Goal: Information Seeking & Learning: Learn about a topic

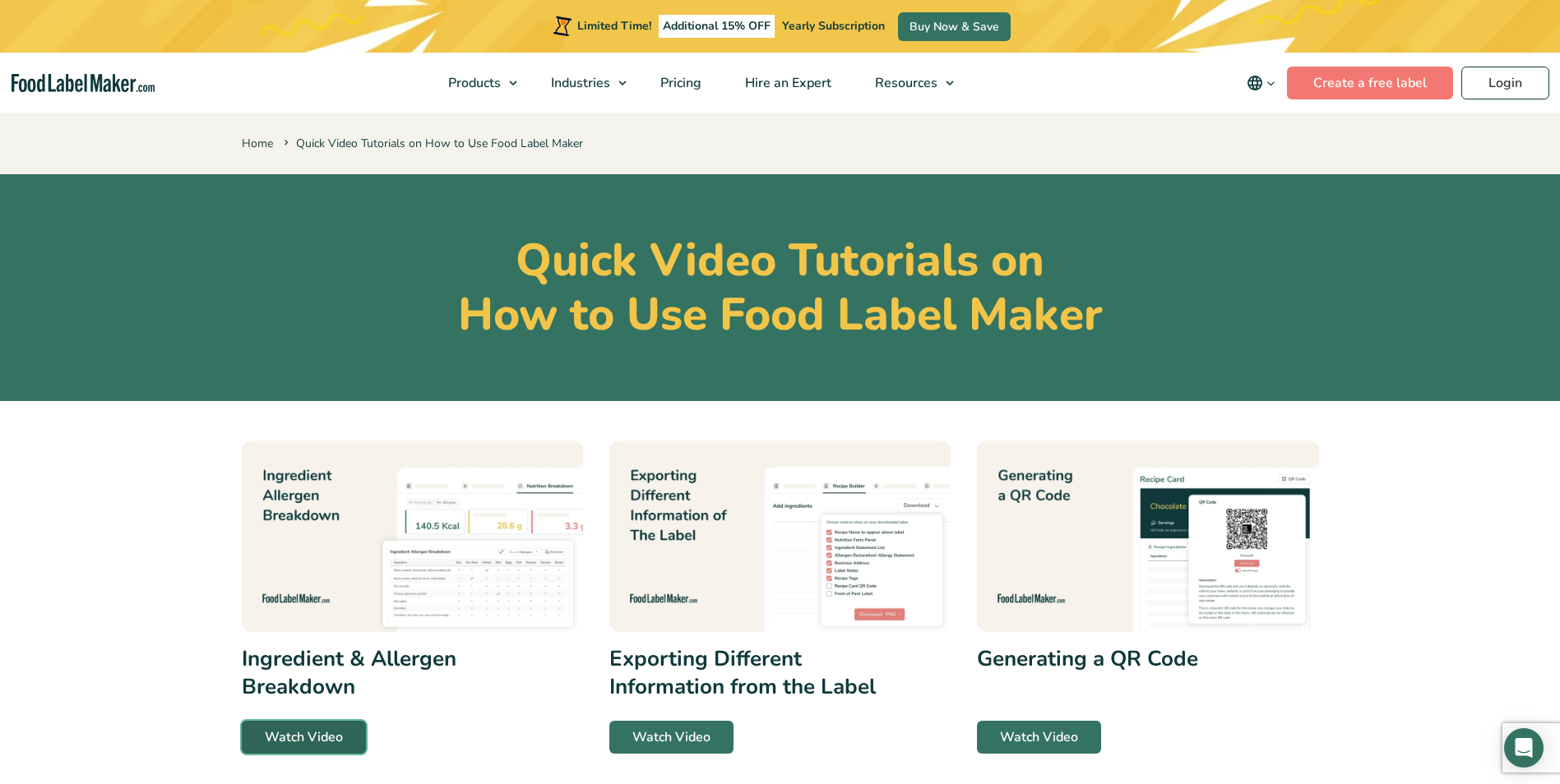
click at [313, 729] on link "Watch Video" at bounding box center [304, 737] width 124 height 33
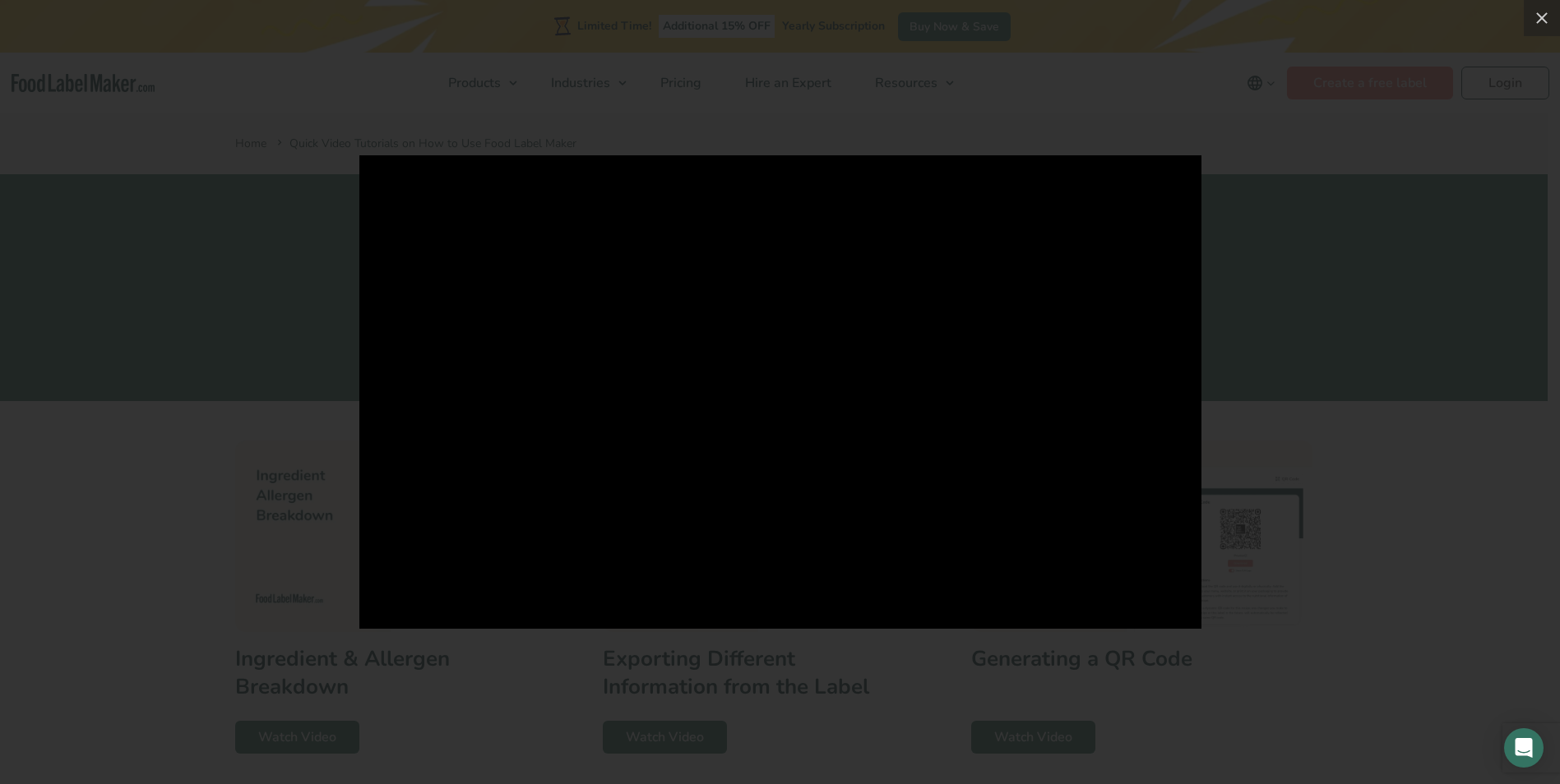
click at [657, 721] on div at bounding box center [780, 392] width 1560 height 784
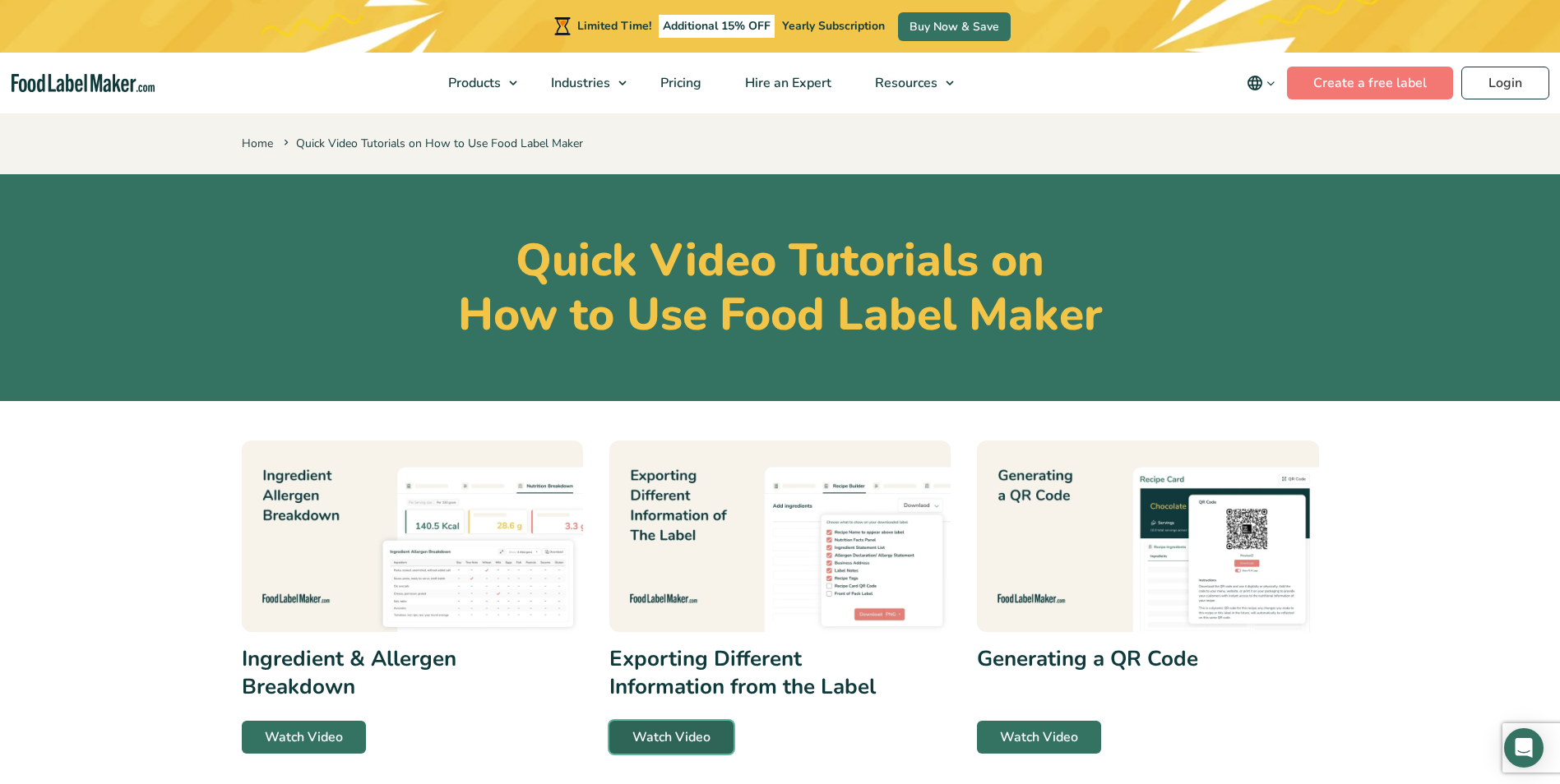
click at [681, 723] on link "Watch Video" at bounding box center [671, 737] width 124 height 33
click at [1282, 573] on img at bounding box center [1148, 537] width 341 height 192
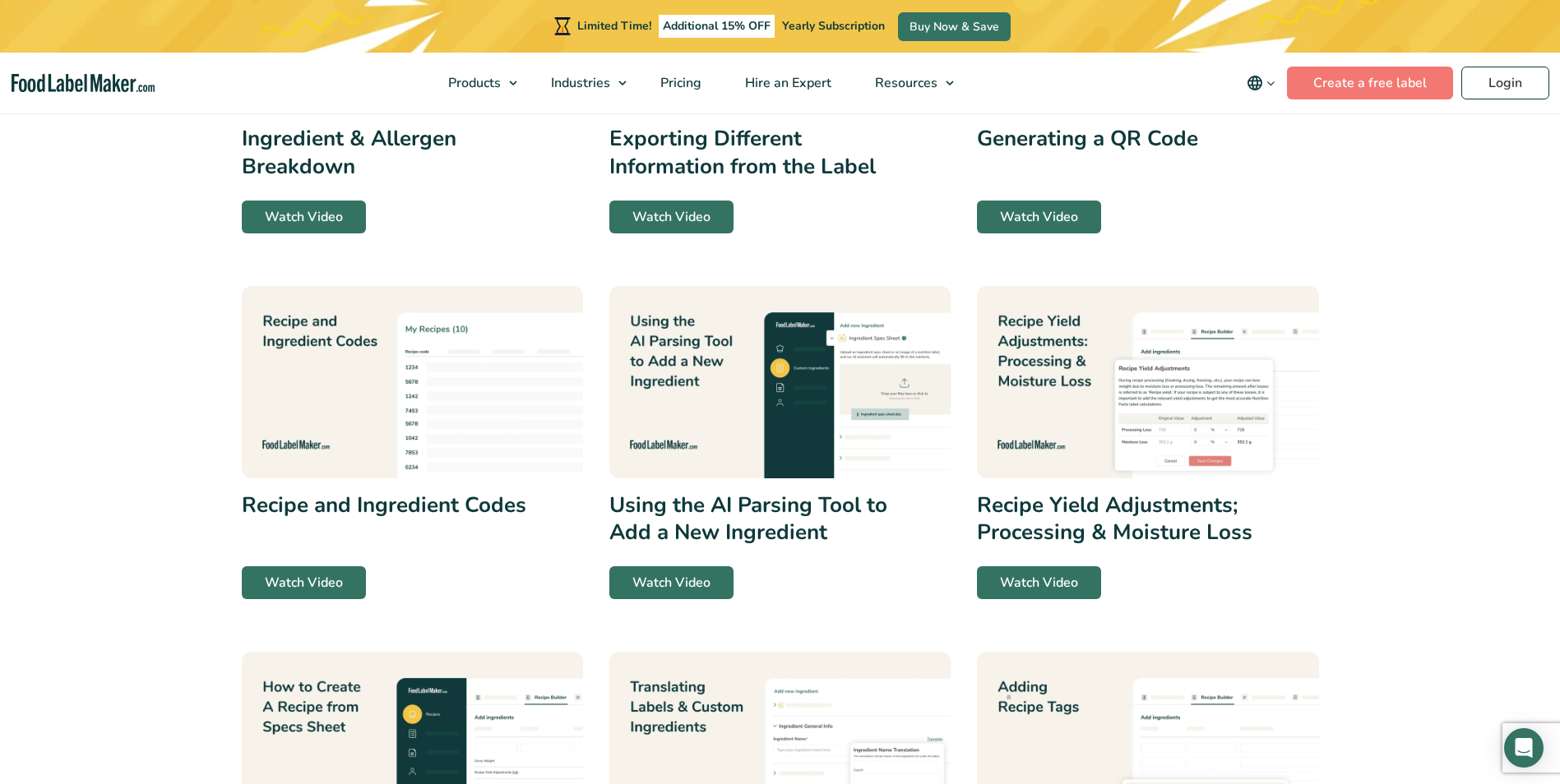
scroll to position [526, 0]
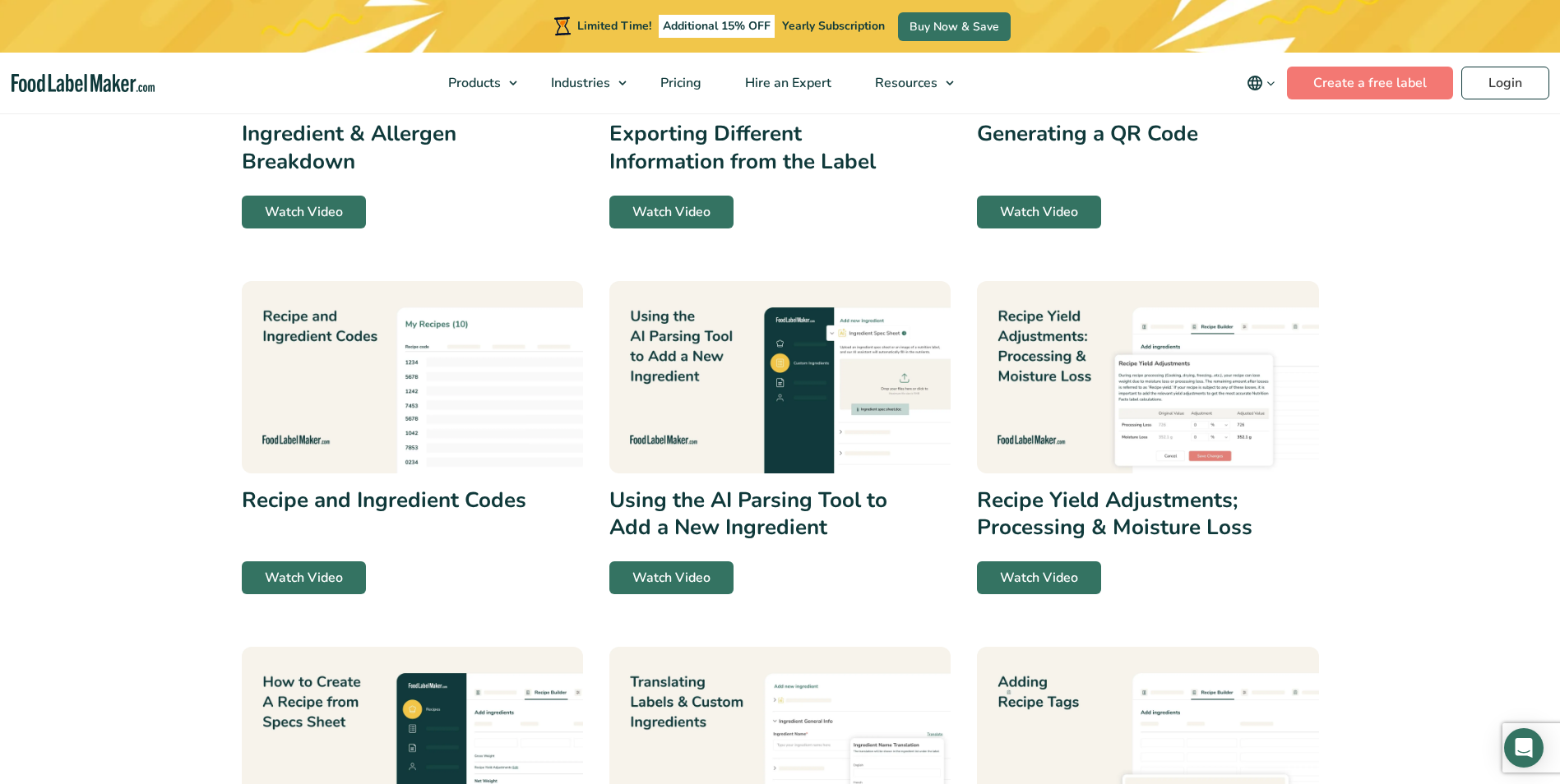
click at [413, 445] on img at bounding box center [412, 378] width 341 height 192
click at [491, 454] on img at bounding box center [412, 378] width 341 height 192
click at [821, 519] on h3 "Using the AI Parsing Tool to Add a New Ingredient" at bounding box center [754, 515] width 289 height 56
click at [705, 522] on h3 "Using the AI Parsing Tool to Add a New Ingredient" at bounding box center [754, 515] width 289 height 56
click at [700, 573] on link "Watch Video" at bounding box center [671, 577] width 124 height 33
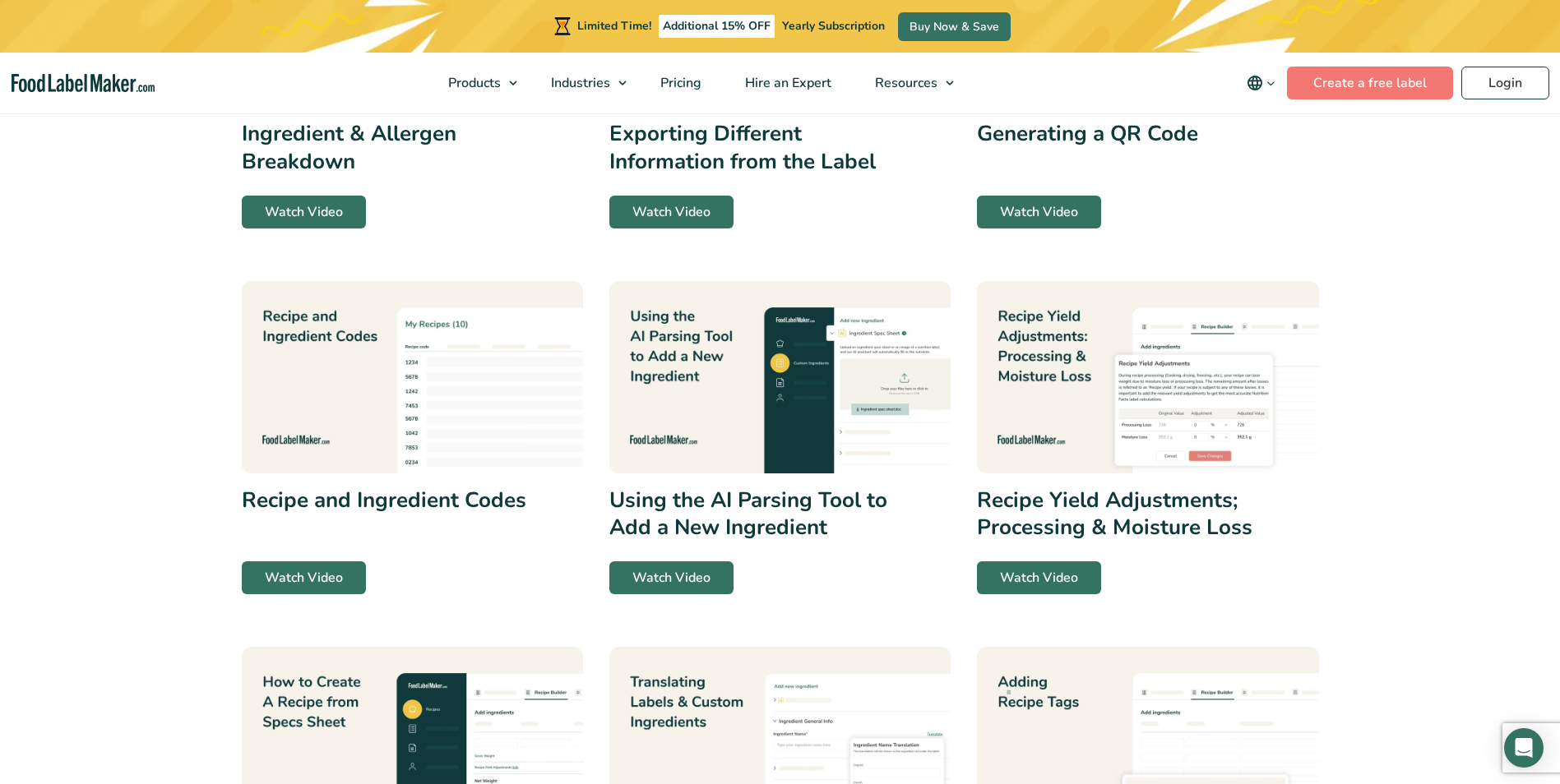
click at [1190, 475] on div "Recipe Yield Adjustments; Processing & Moisture Loss Watch Video" at bounding box center [1148, 438] width 341 height 313
click at [1067, 578] on link "Watch Video" at bounding box center [1039, 577] width 124 height 33
click at [978, 561] on link "Watch Video" at bounding box center [1039, 577] width 124 height 33
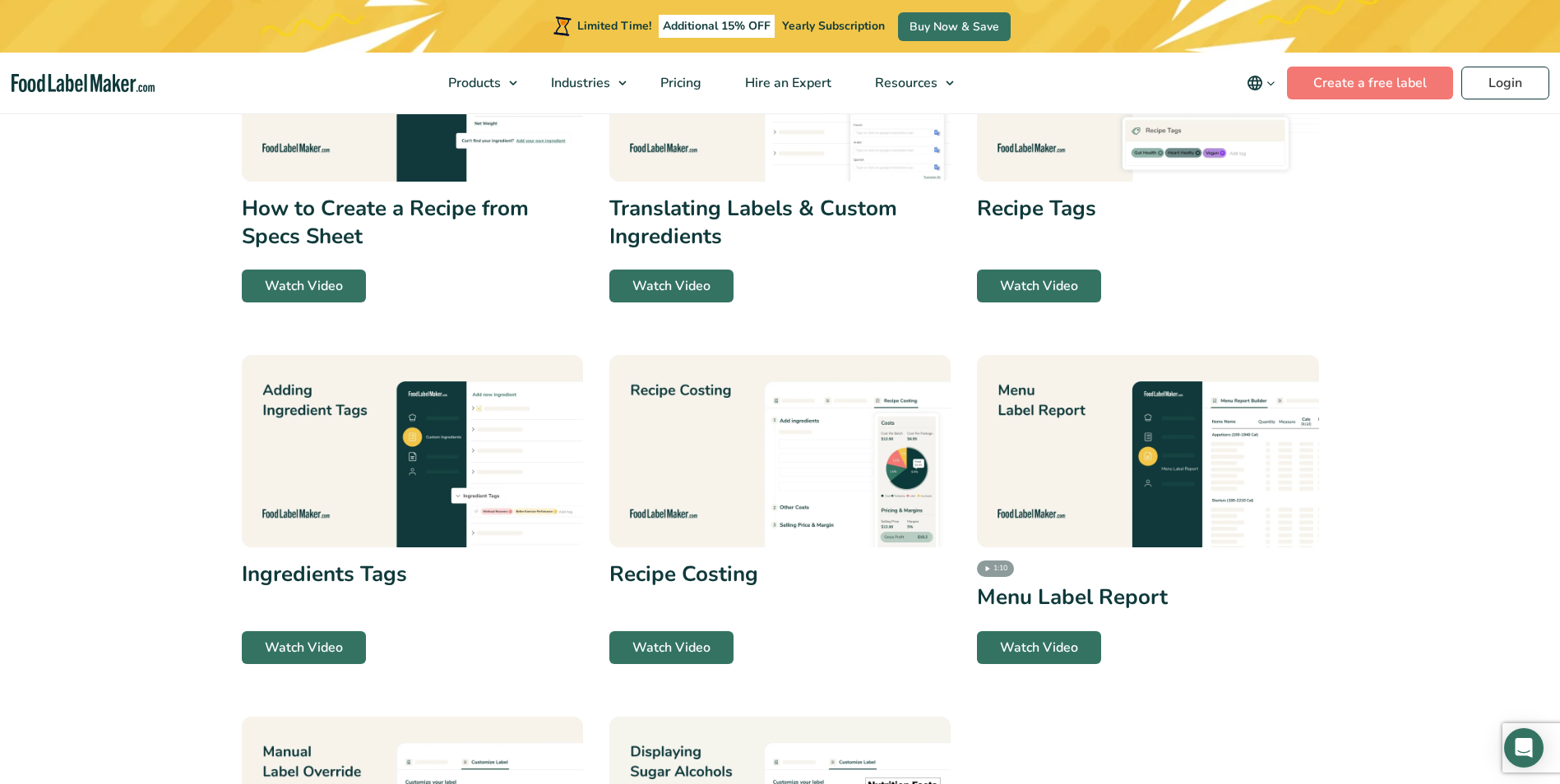
scroll to position [1265, 0]
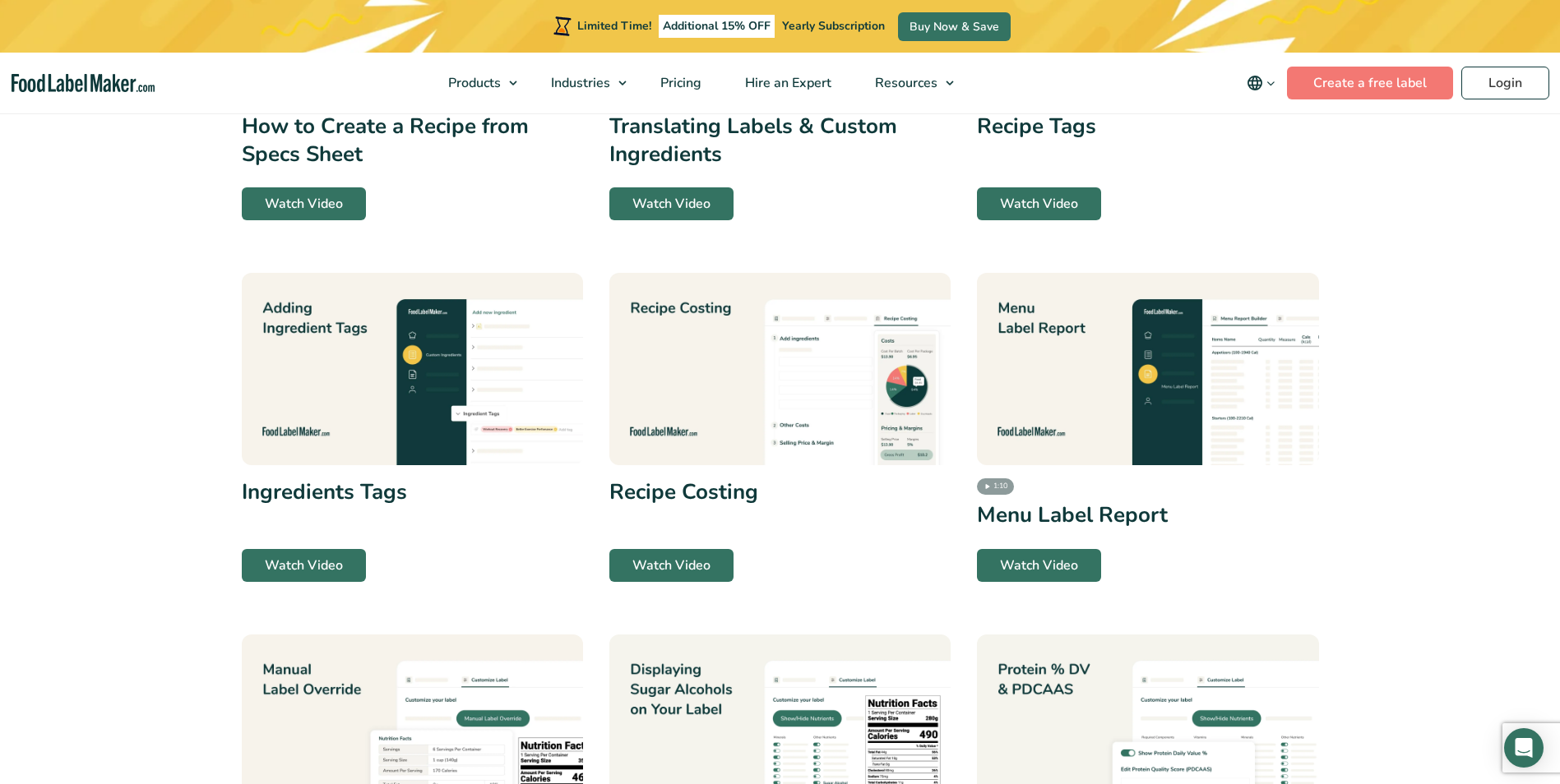
click at [305, 405] on img at bounding box center [412, 369] width 341 height 192
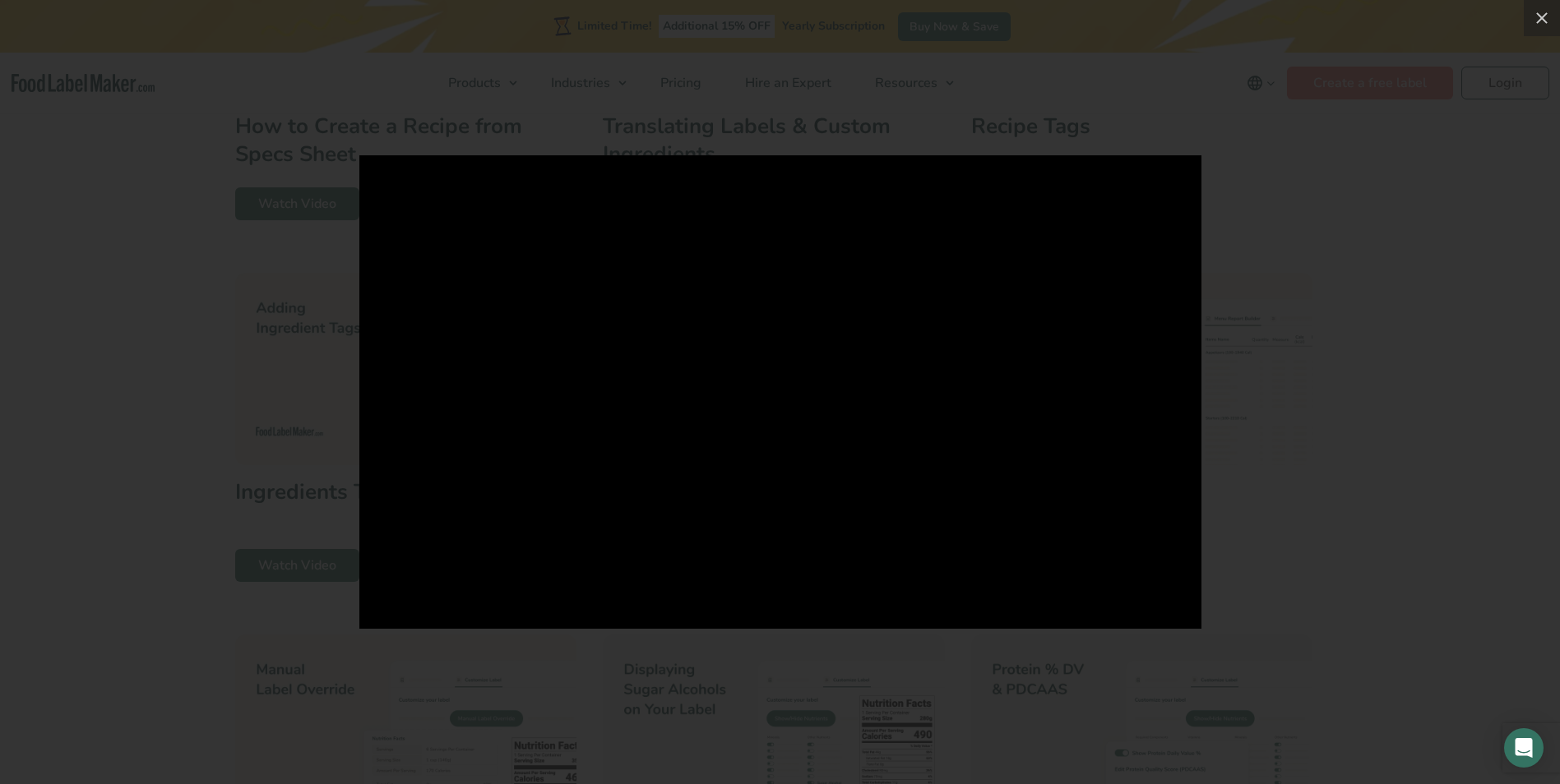
click at [128, 614] on div at bounding box center [780, 392] width 1560 height 784
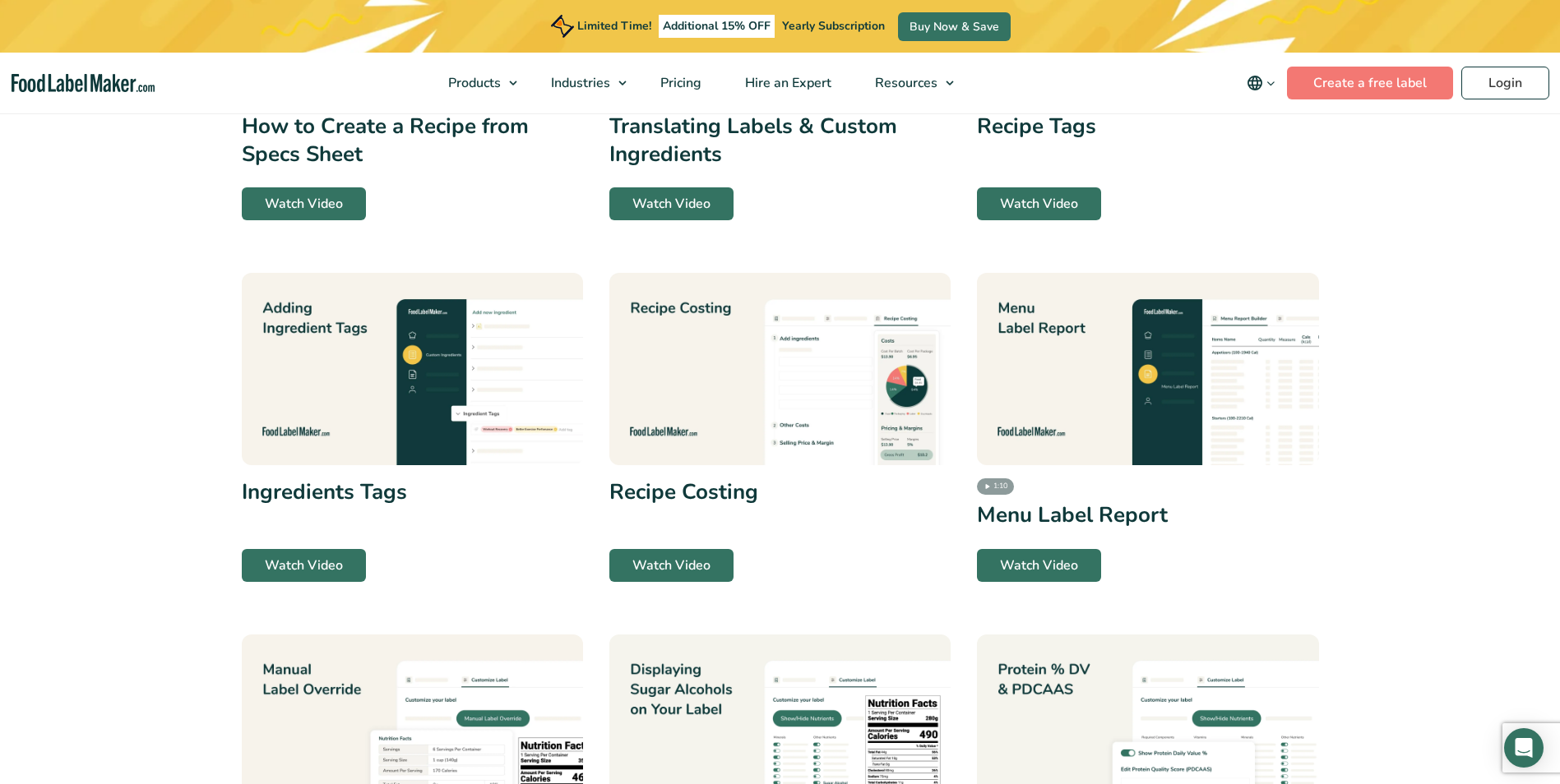
click at [680, 430] on img at bounding box center [780, 369] width 341 height 192
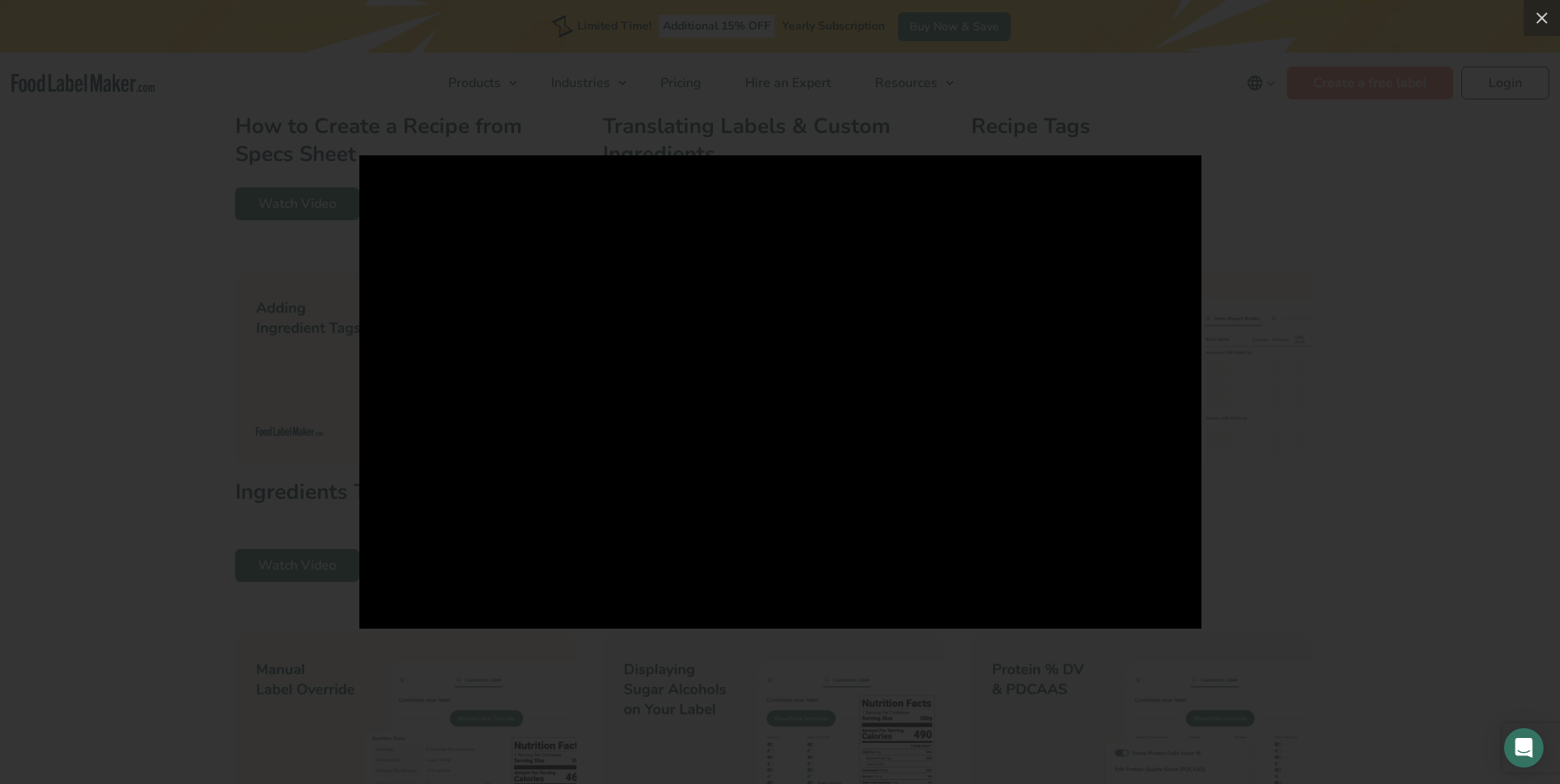
click at [179, 582] on div at bounding box center [780, 392] width 1560 height 784
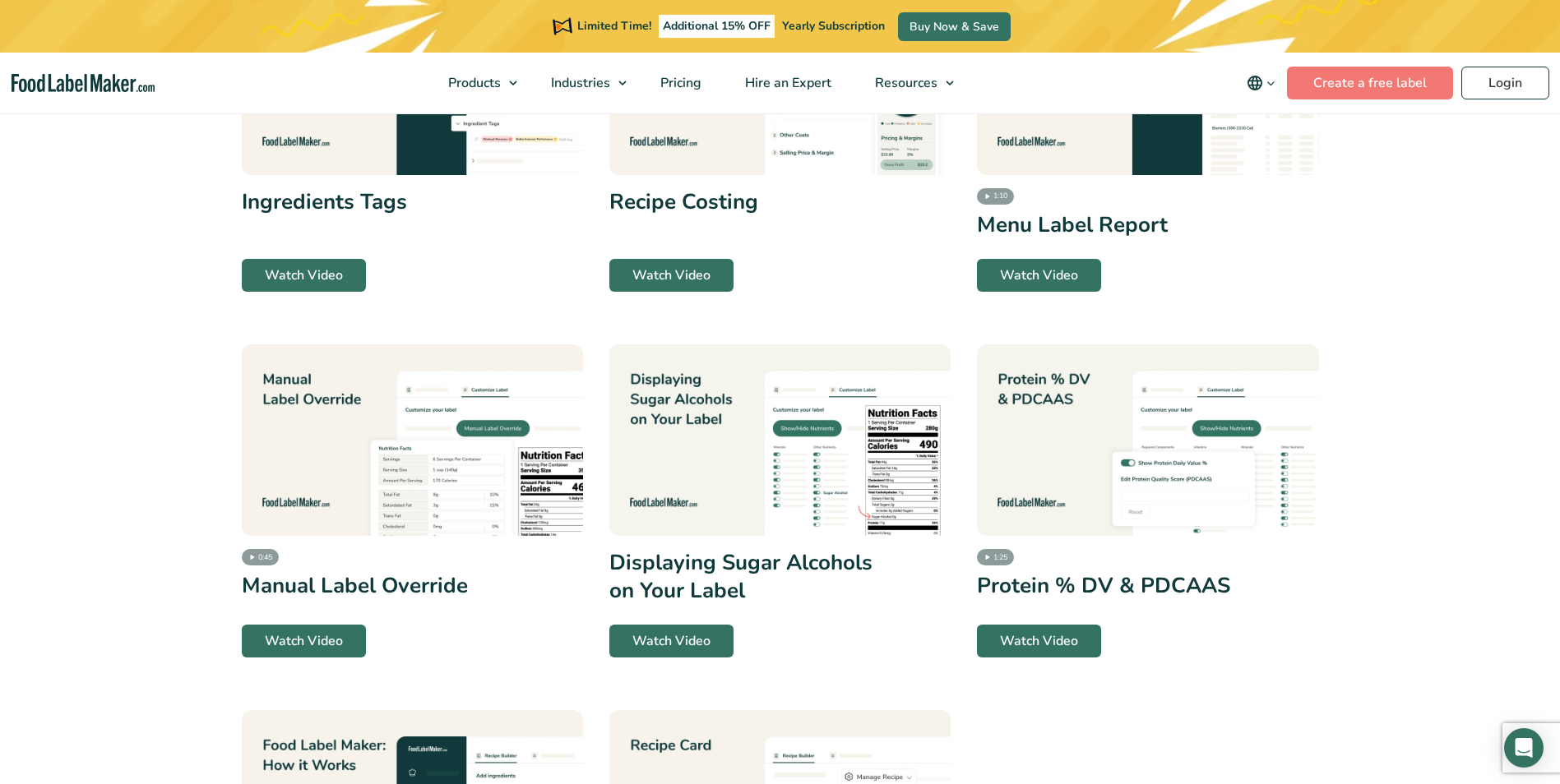
scroll to position [1594, 0]
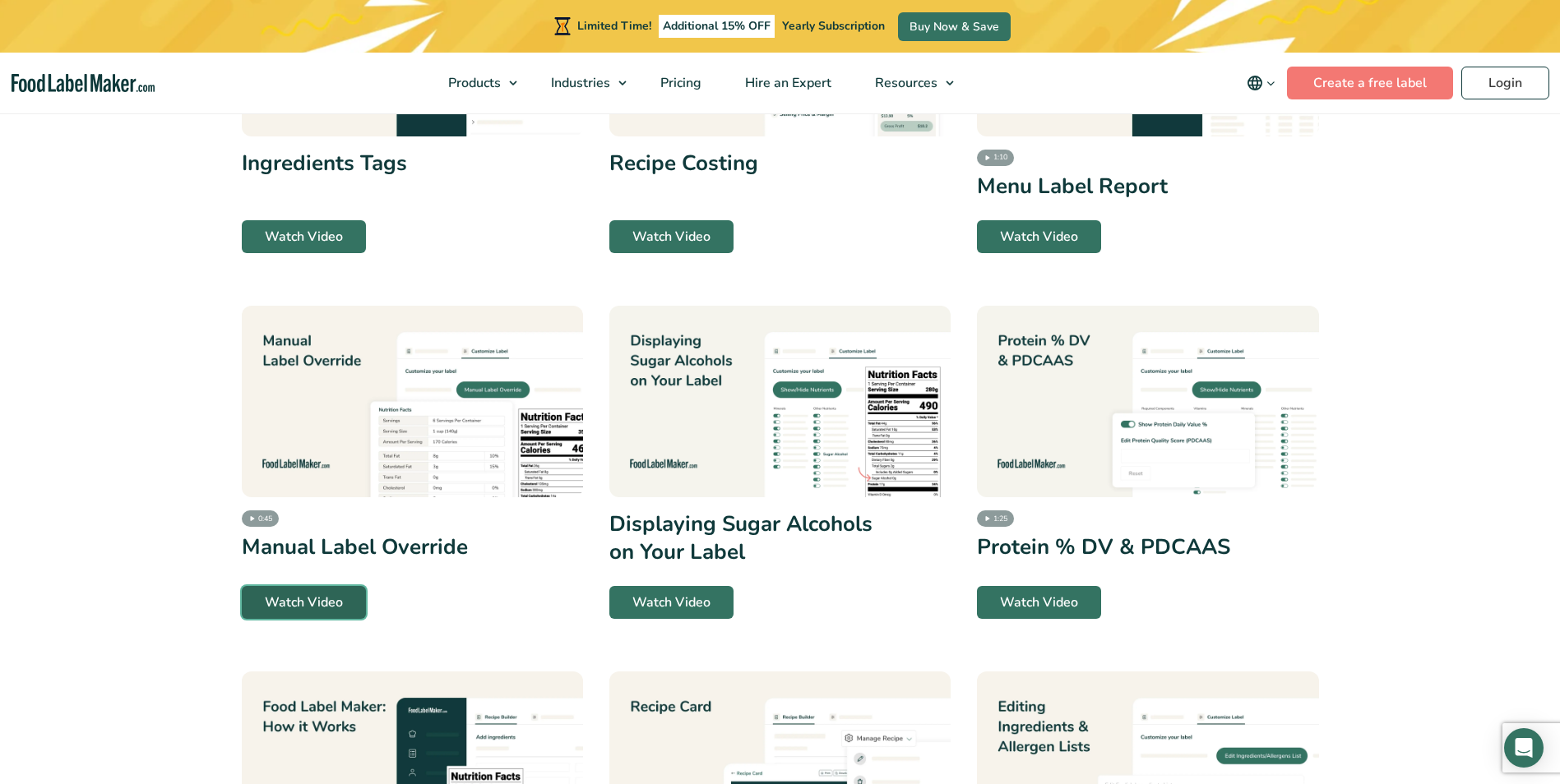
click at [296, 606] on link "Watch Video" at bounding box center [304, 602] width 124 height 33
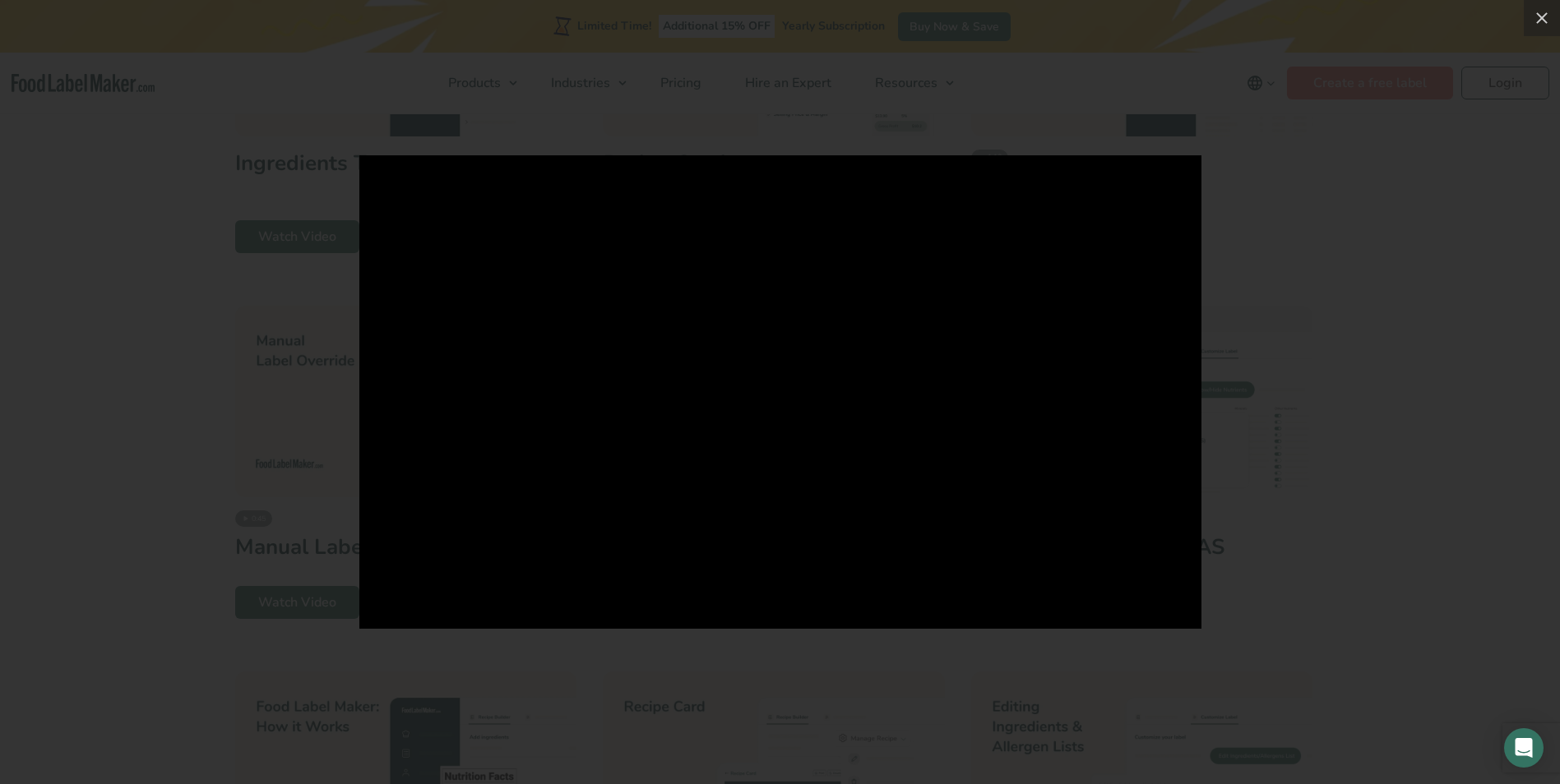
click at [188, 409] on div at bounding box center [780, 392] width 1560 height 784
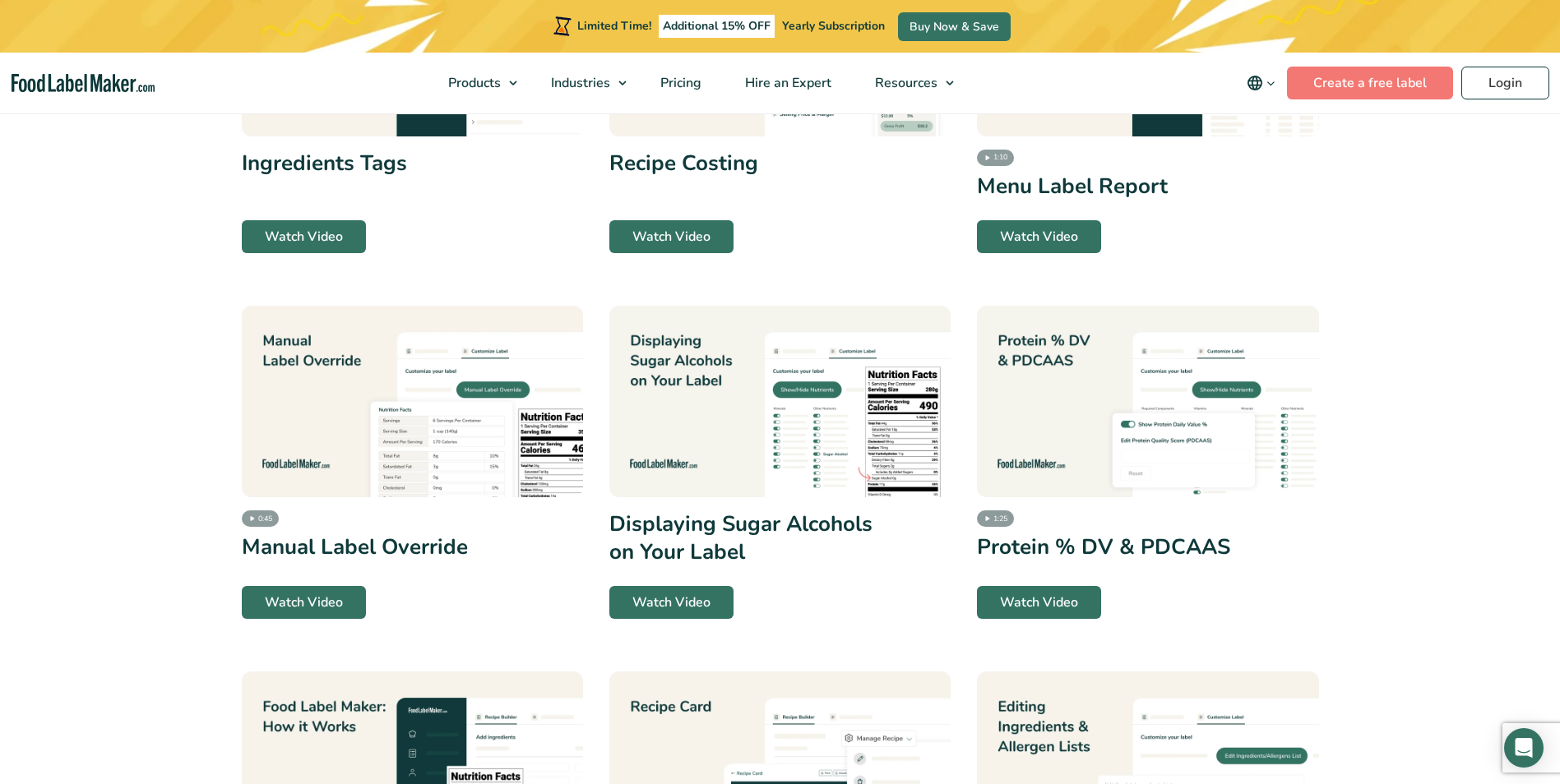
click at [775, 449] on img at bounding box center [780, 402] width 341 height 192
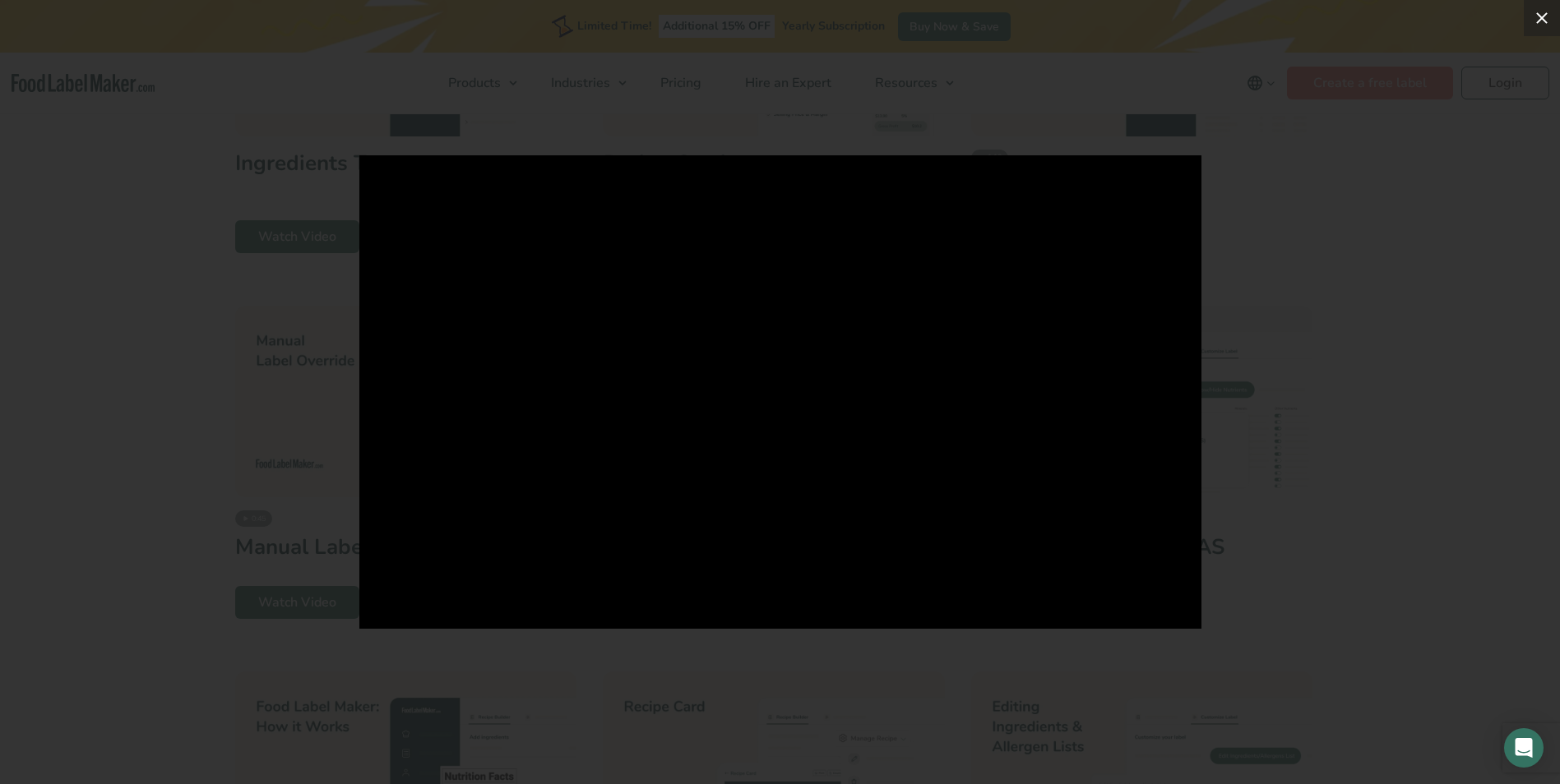
click at [1548, 24] on button at bounding box center [1543, 18] width 37 height 37
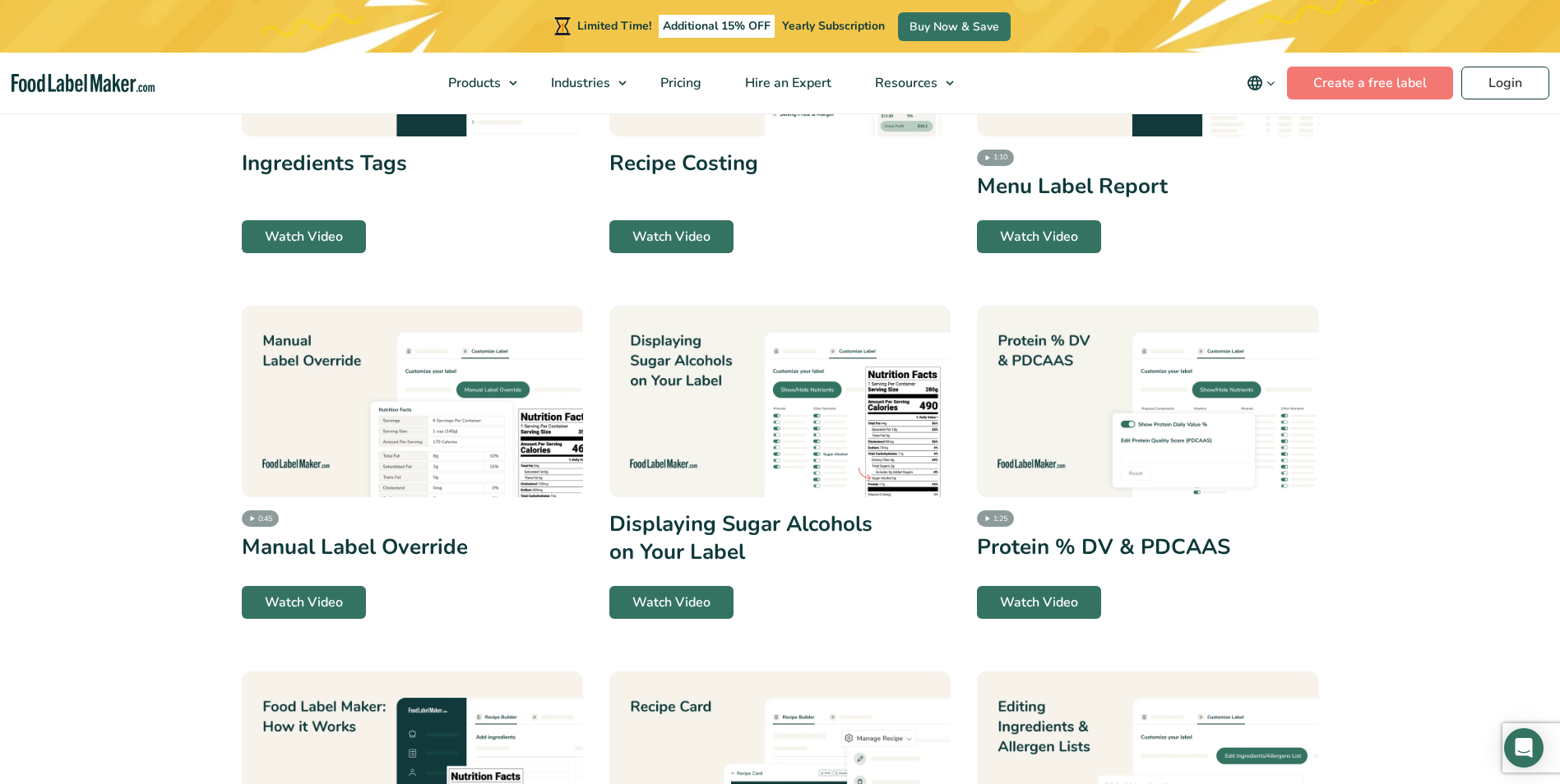
drag, startPoint x: 1544, startPoint y: 0, endPoint x: 1127, endPoint y: 243, distance: 482.6
click at [1105, 267] on div "Ingredient & Allergen Breakdown Watch Video Exporting Different Information fro…" at bounding box center [780, 606] width 1077 height 3520
